Goal: Register for event/course

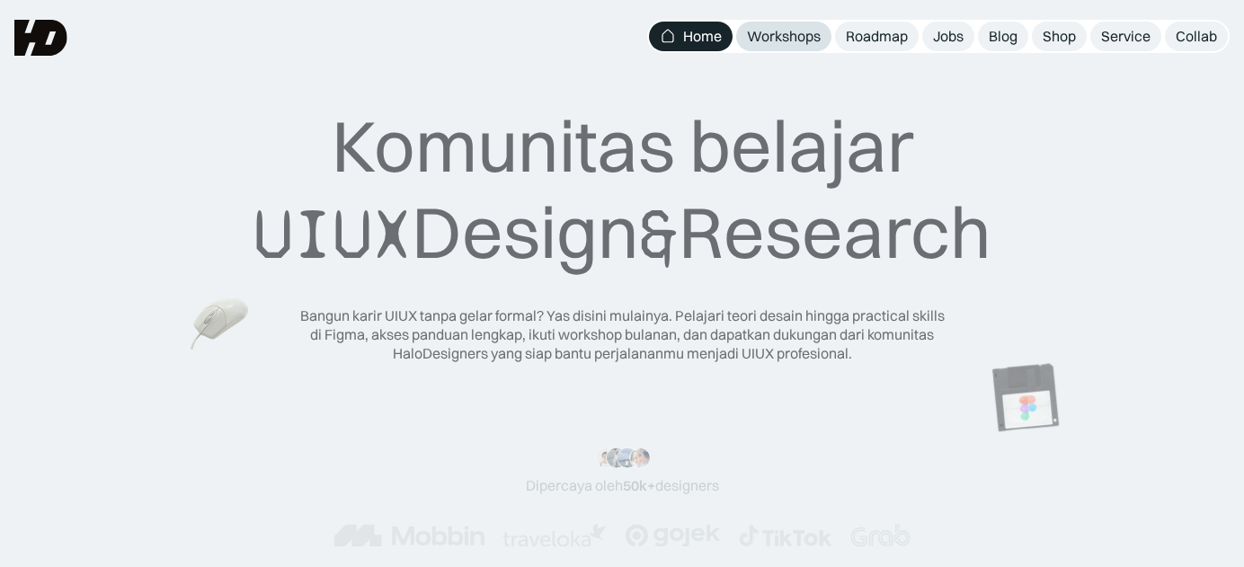
click at [775, 28] on div "Workshops" at bounding box center [784, 36] width 74 height 19
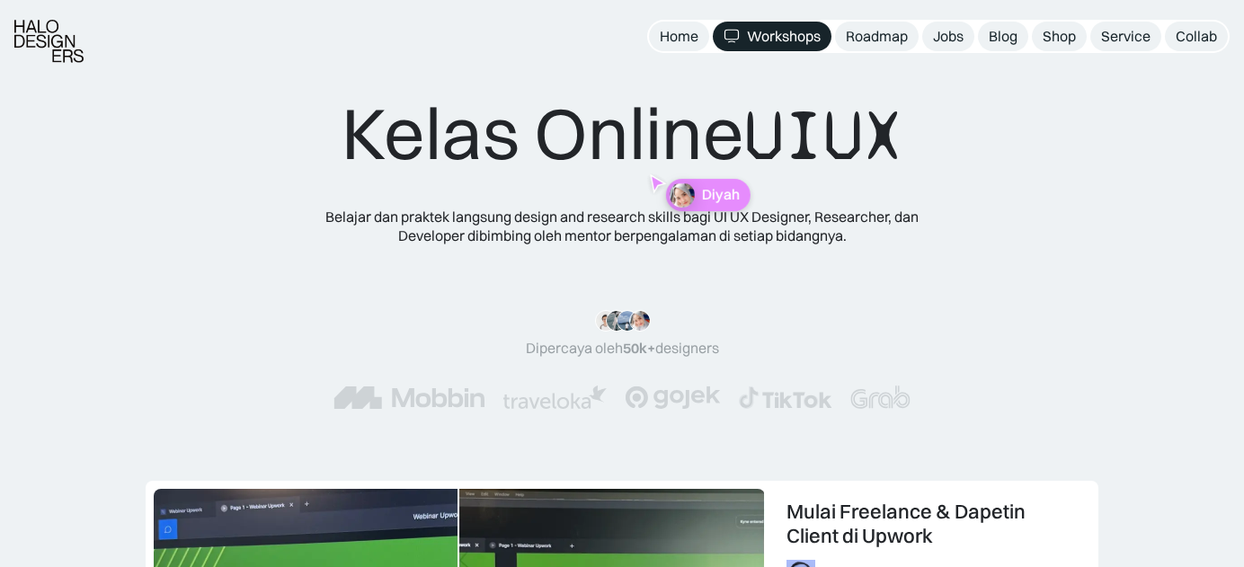
scroll to position [19, 0]
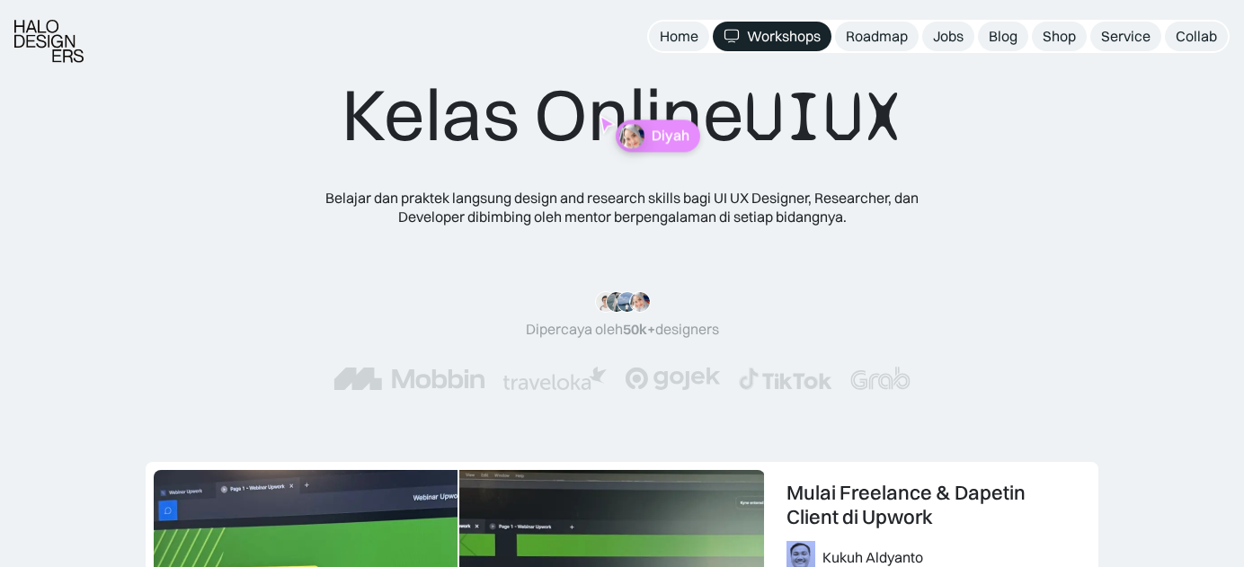
click at [599, 99] on div "Kelas Online UIUX Belajar dan praktek langsung design and research skills bagi …" at bounding box center [622, 248] width 721 height 355
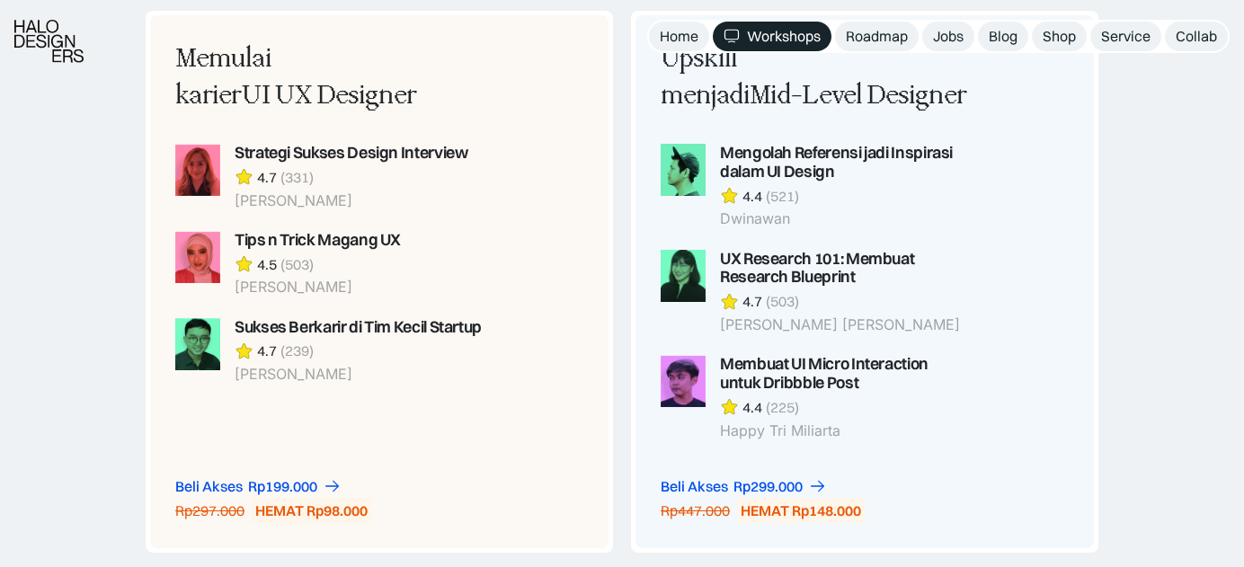
scroll to position [2162, 0]
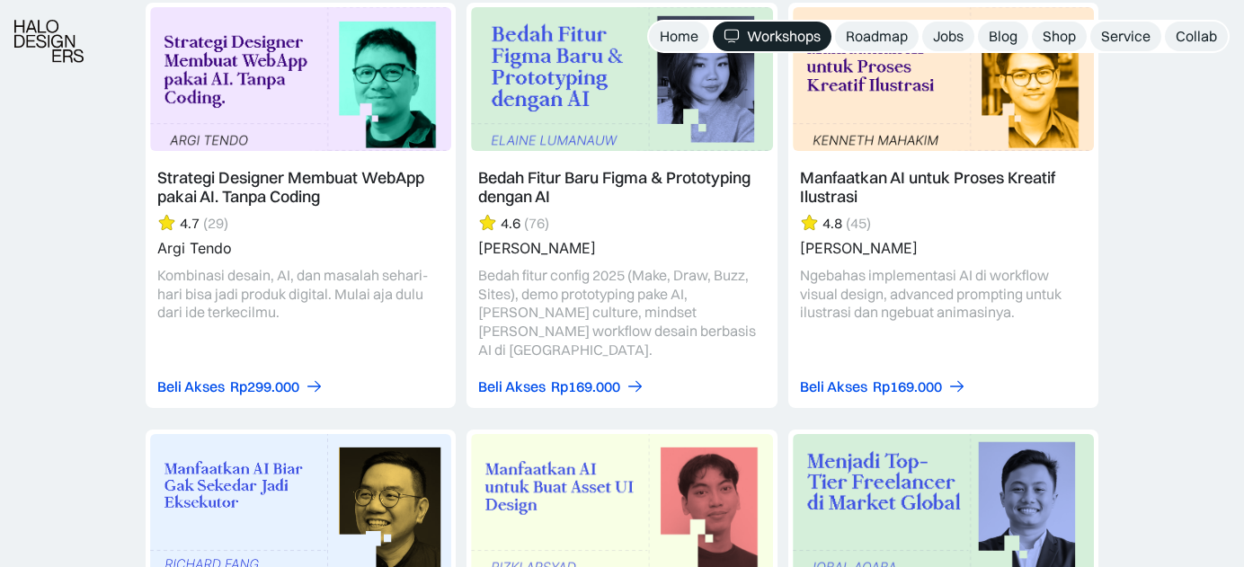
click at [557, 122] on link at bounding box center [622, 205] width 310 height 405
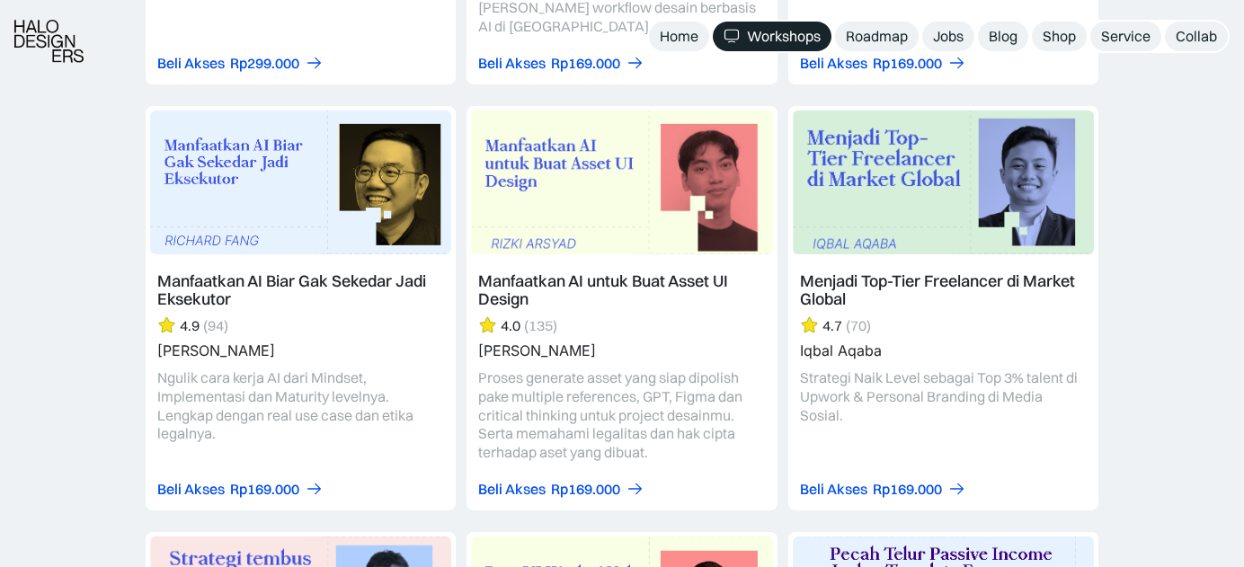
scroll to position [2155, 0]
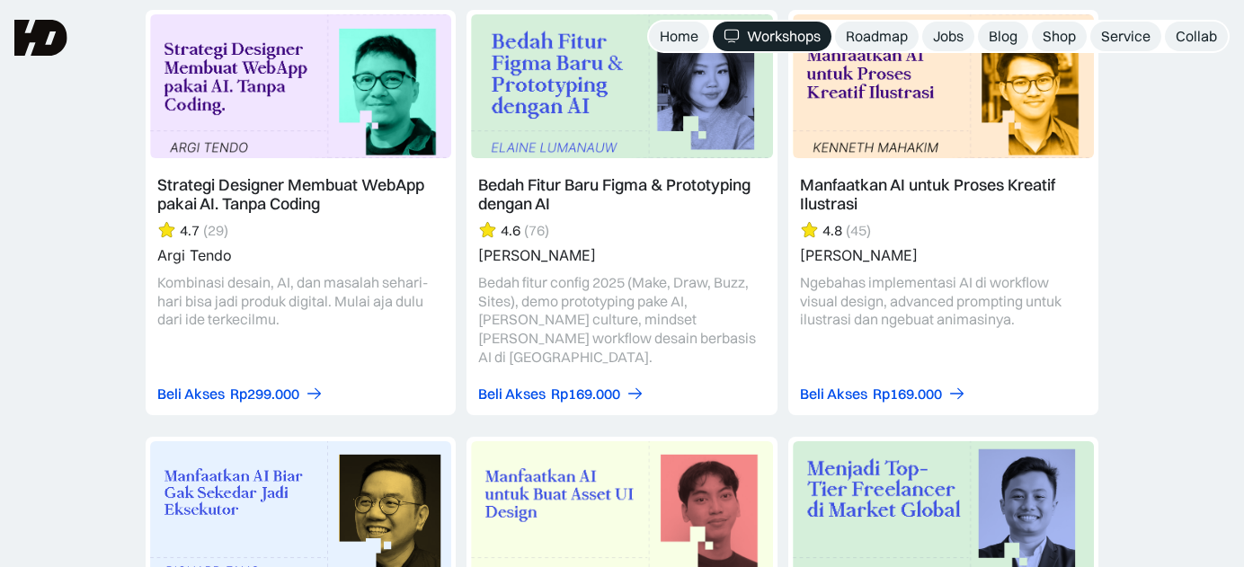
click at [557, 122] on link at bounding box center [622, 212] width 310 height 405
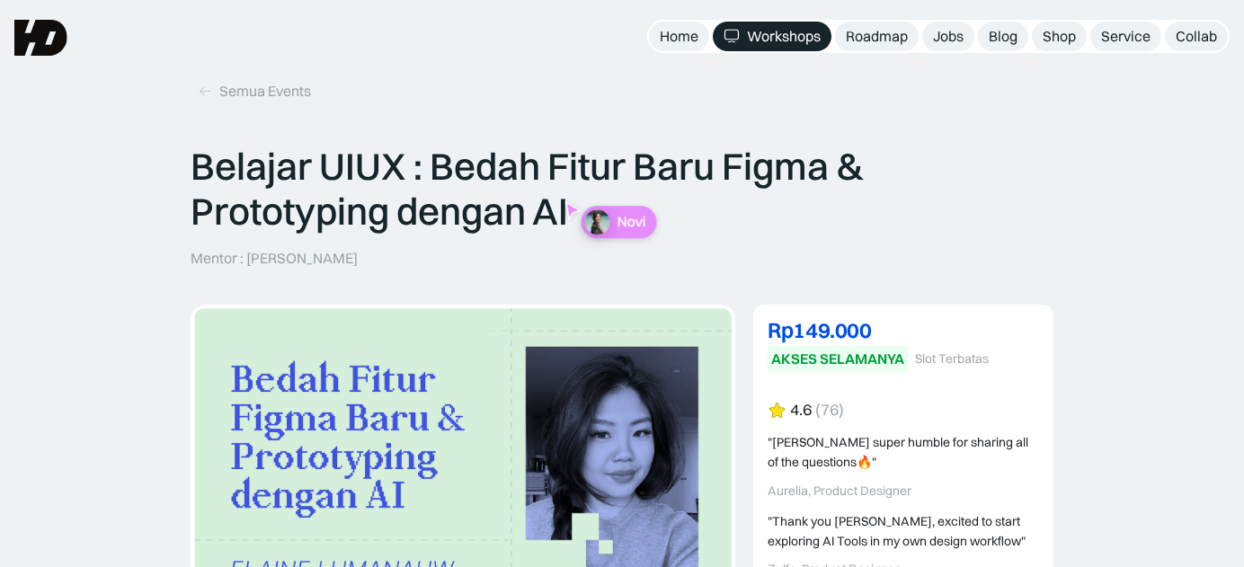
scroll to position [12, 0]
